Goal: Book appointment/travel/reservation

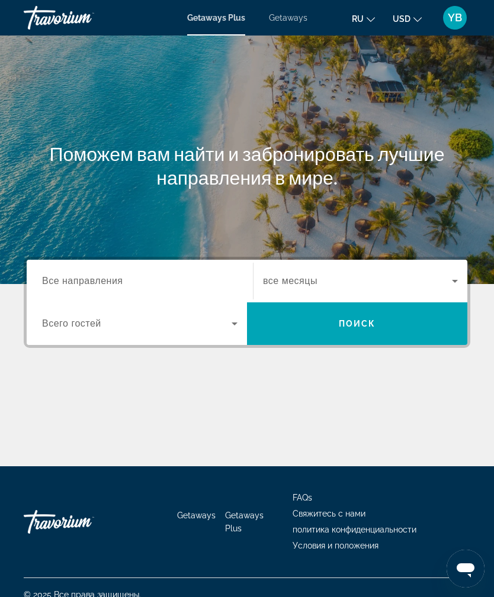
click at [110, 282] on span "Все направления" at bounding box center [82, 281] width 81 height 10
click at [110, 282] on input "Destination Все направления" at bounding box center [139, 282] width 195 height 14
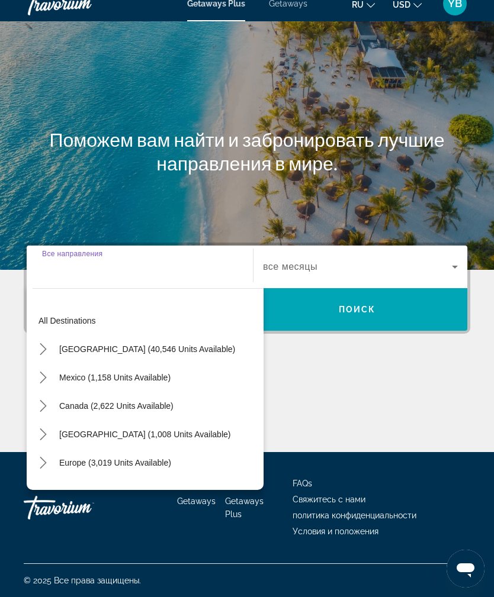
scroll to position [38, 0]
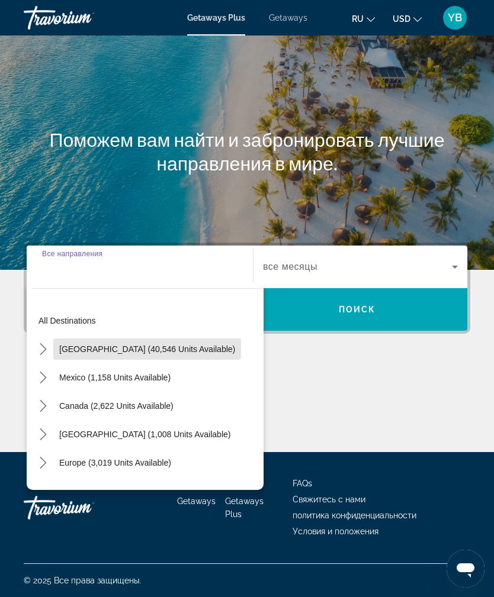
click at [176, 345] on span "[GEOGRAPHIC_DATA] (40,546 units available)" at bounding box center [147, 349] width 176 height 9
type input "**********"
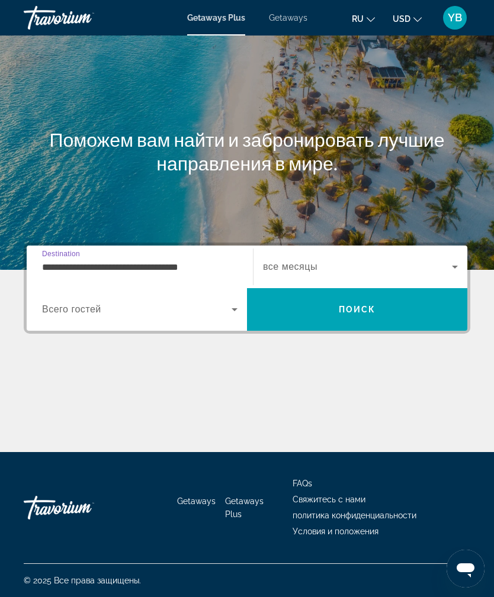
click at [290, 262] on span "все месяцы" at bounding box center [290, 267] width 54 height 10
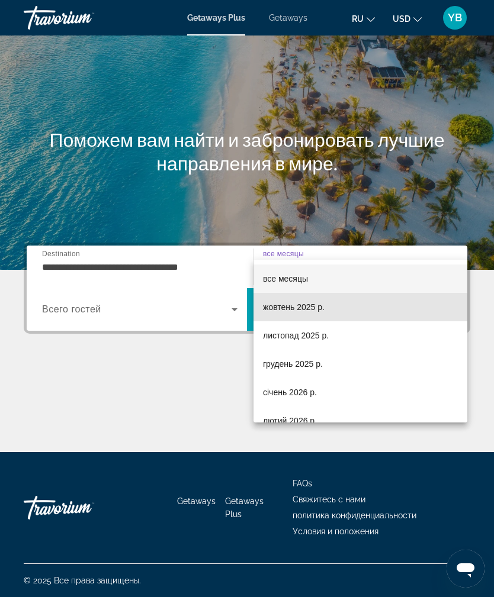
click at [314, 313] on span "жовтень 2025 р." at bounding box center [294, 307] width 62 height 14
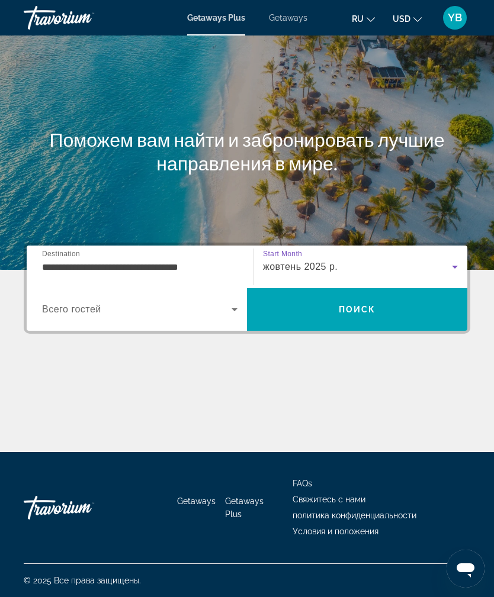
click at [358, 295] on span "Search" at bounding box center [357, 309] width 220 height 28
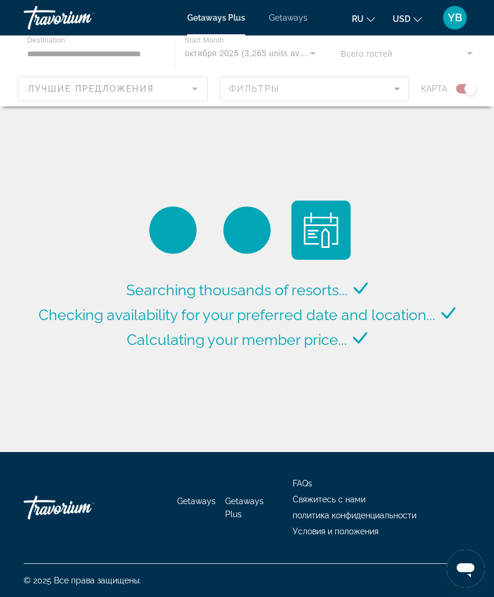
click at [143, 95] on div "Main content" at bounding box center [247, 71] width 494 height 71
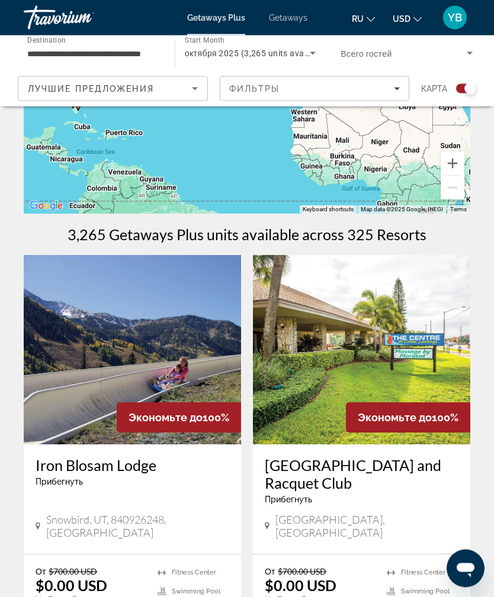
scroll to position [133, 0]
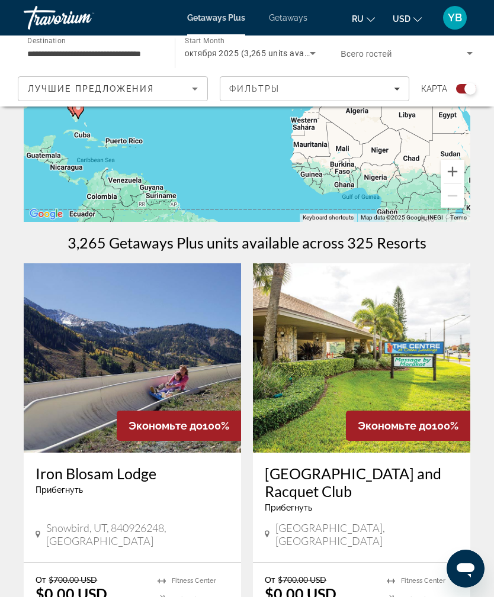
click at [69, 87] on span "Лучшие предложения" at bounding box center [91, 88] width 126 height 9
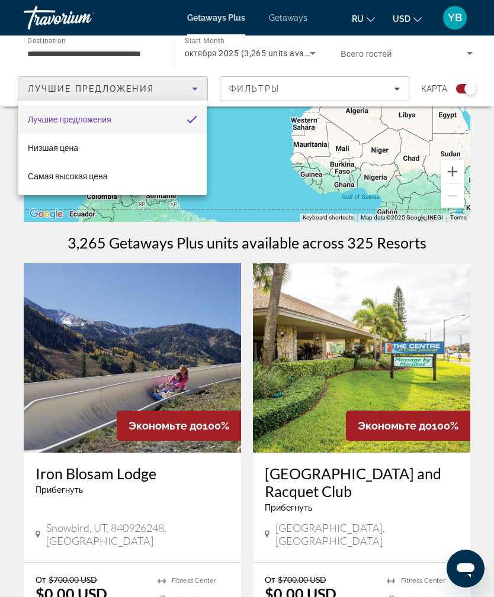
click at [74, 95] on div at bounding box center [247, 298] width 494 height 597
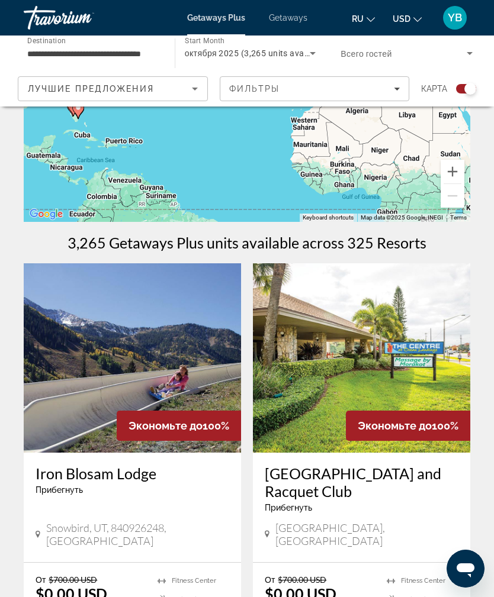
click at [65, 89] on span "Лучшие предложения" at bounding box center [91, 88] width 126 height 9
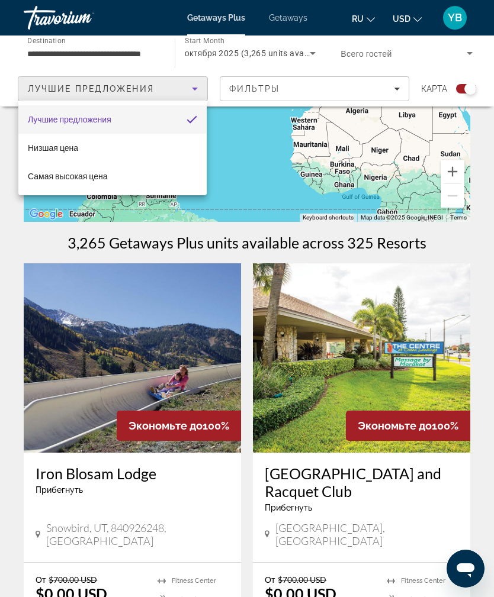
click at [65, 51] on div at bounding box center [247, 298] width 494 height 597
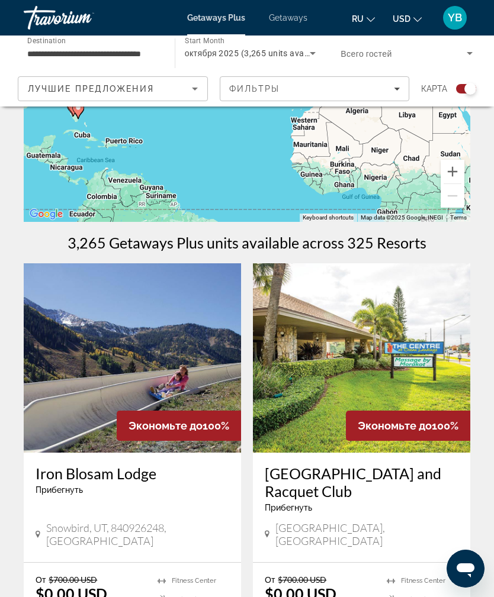
click at [56, 85] on span "Лучшие предложения" at bounding box center [91, 88] width 126 height 9
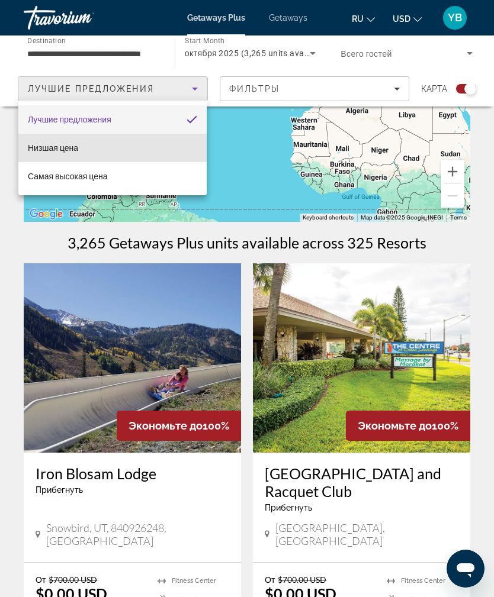
click at [46, 150] on span "Низшая цена" at bounding box center [53, 147] width 50 height 9
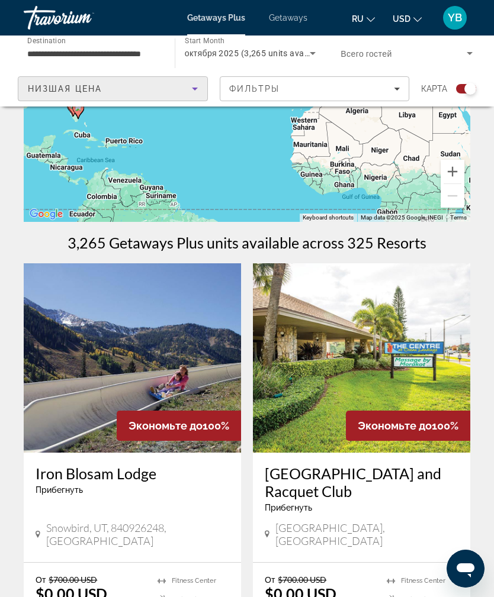
click at [50, 51] on input "**********" at bounding box center [93, 54] width 132 height 14
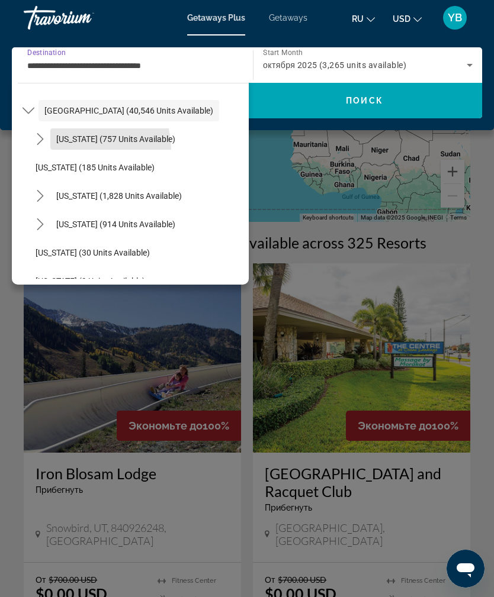
scroll to position [44, 0]
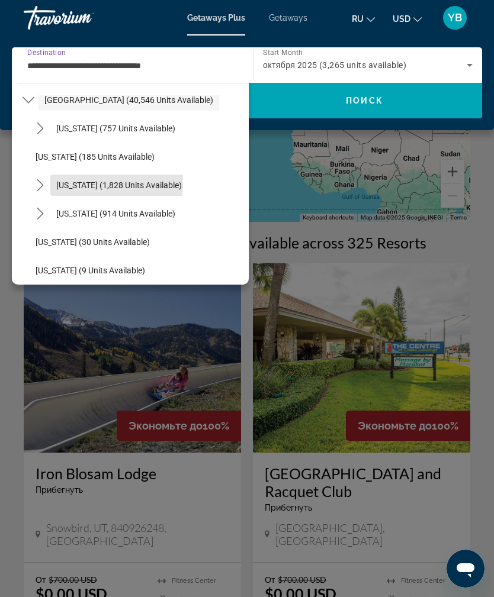
click at [61, 181] on span "[US_STATE] (1,828 units available)" at bounding box center [118, 185] width 125 height 9
type input "**********"
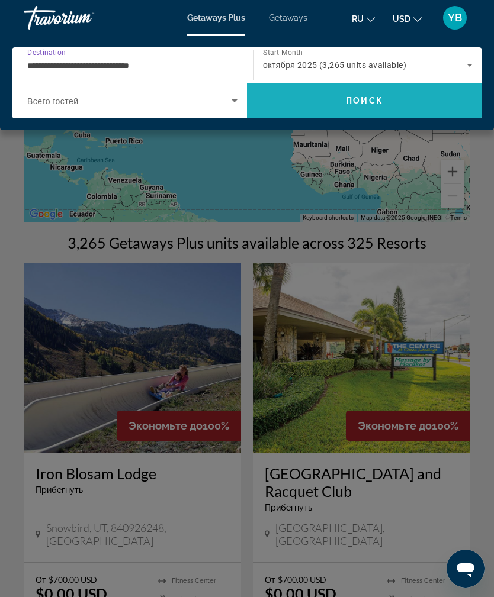
click at [326, 107] on span "Search" at bounding box center [364, 100] width 235 height 28
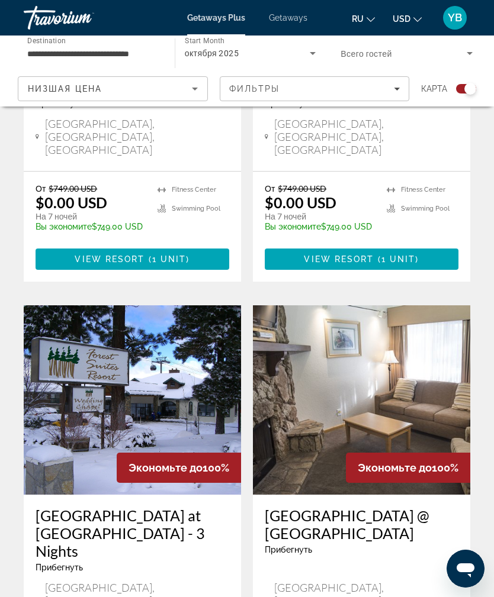
scroll to position [2423, 0]
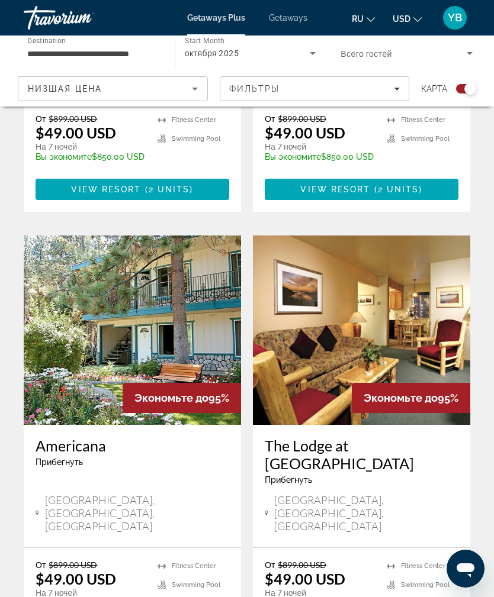
scroll to position [2423, 0]
